Goal: Check status: Check status

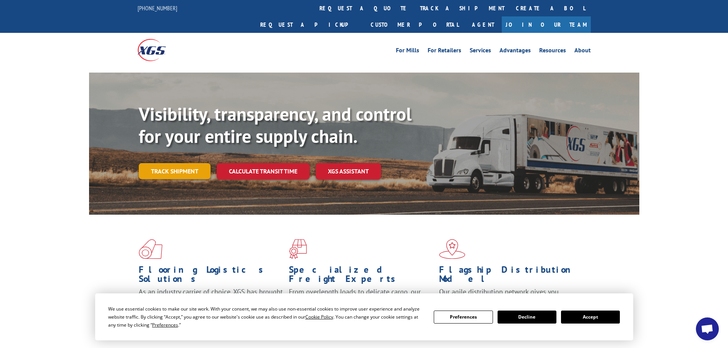
click at [180, 163] on link "Track shipment" at bounding box center [175, 171] width 72 height 16
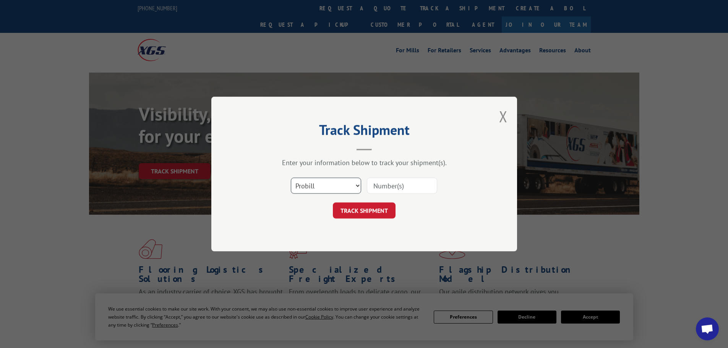
click at [338, 186] on select "Select category... Probill BOL PO" at bounding box center [326, 186] width 70 height 16
click at [291, 178] on select "Select category... Probill BOL PO" at bounding box center [326, 186] width 70 height 16
click at [394, 184] on input at bounding box center [402, 186] width 70 height 16
click at [379, 189] on input at bounding box center [402, 186] width 70 height 16
type input "17233838"
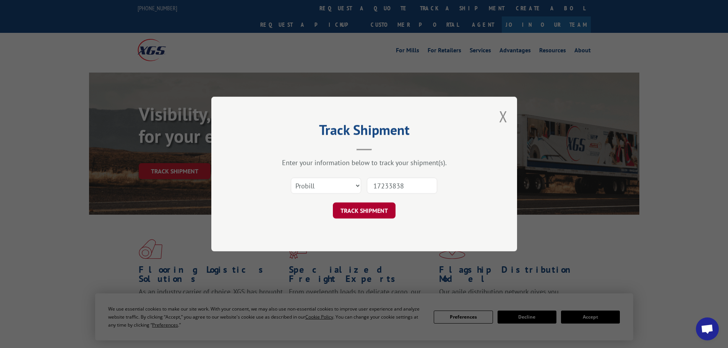
click at [376, 210] on button "TRACK SHIPMENT" at bounding box center [364, 211] width 63 height 16
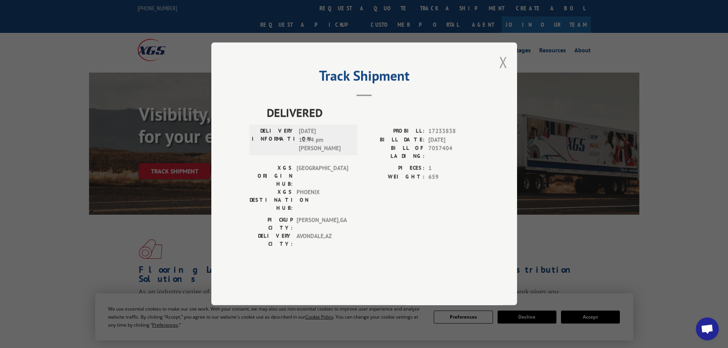
click at [503, 72] on button "Close modal" at bounding box center [503, 62] width 8 height 20
